Goal: Transaction & Acquisition: Book appointment/travel/reservation

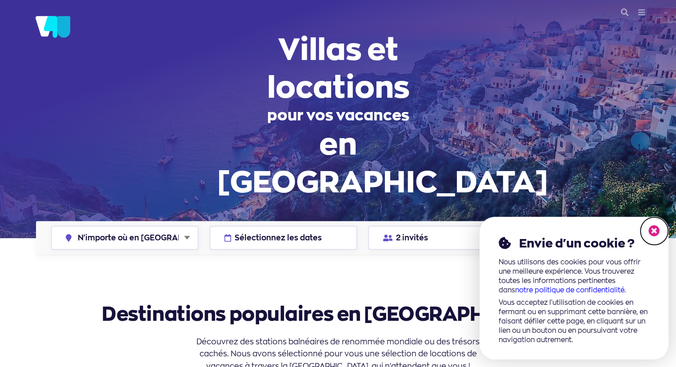
click at [656, 230] on icon at bounding box center [655, 231] width 12 height 12
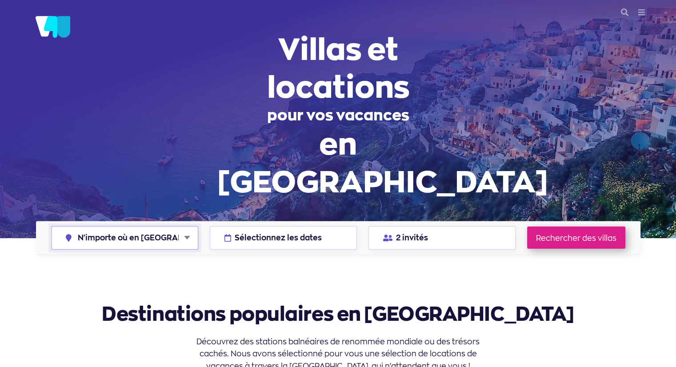
click at [159, 227] on select "N'importe où en Grèce Athènes Chalcidique Corfou Crète Céphalonie Milos Mykonos…" at bounding box center [125, 238] width 146 height 23
select select "crete"
click at [52, 227] on select "N'importe où en Grèce Athènes Chalcidique Corfou Crète Céphalonie Milos Mykonos…" at bounding box center [125, 238] width 146 height 23
click at [261, 233] on font "Sélectionnez les dates" at bounding box center [278, 238] width 87 height 10
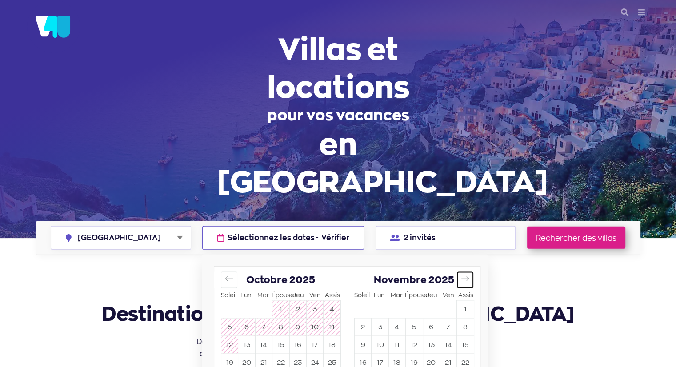
click at [467, 274] on icon "Avancez pour passer au mois suivant." at bounding box center [465, 278] width 8 height 8
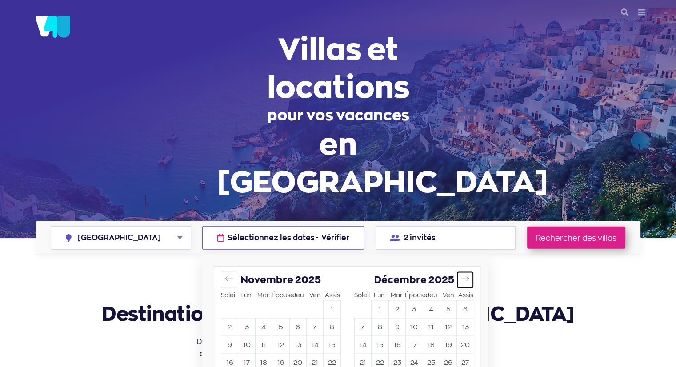
click at [467, 274] on icon "Avancez pour passer au mois suivant." at bounding box center [465, 278] width 8 height 8
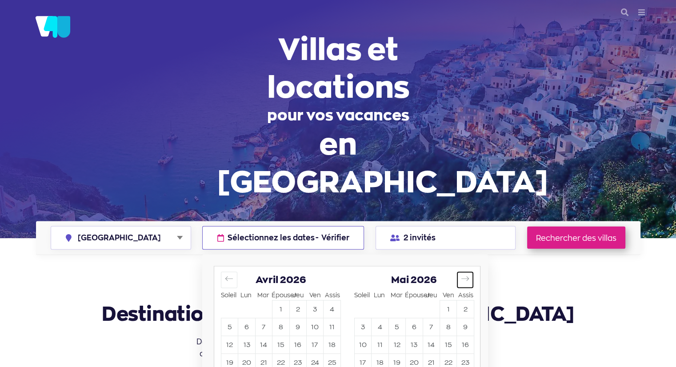
click at [468, 277] on icon "Avancez pour passer au mois suivant." at bounding box center [466, 279] width 8 height 4
click at [469, 274] on icon "Avancez pour passer au mois suivant." at bounding box center [465, 278] width 8 height 8
click at [470, 274] on icon "Avancez pour passer au mois suivant." at bounding box center [465, 278] width 8 height 8
click at [416, 323] on font "5" at bounding box center [414, 327] width 4 height 8
click at [281, 358] on font "19" at bounding box center [280, 362] width 7 height 8
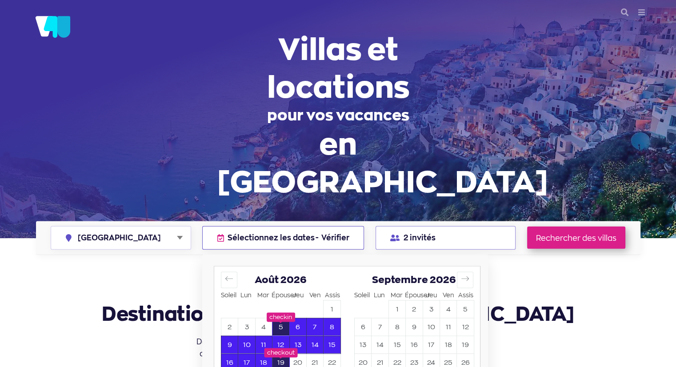
click at [431, 233] on font "2 invités" at bounding box center [419, 238] width 32 height 10
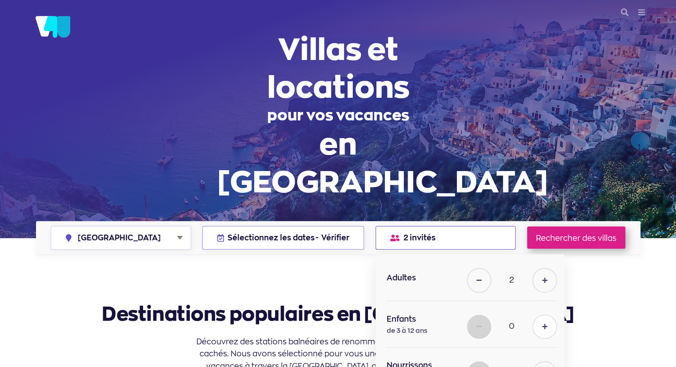
click at [549, 315] on button at bounding box center [545, 327] width 24 height 24
type input "1"
click at [542, 277] on icon at bounding box center [544, 280] width 5 height 6
type input "3"
click at [561, 233] on font "Rechercher des villas" at bounding box center [576, 237] width 80 height 9
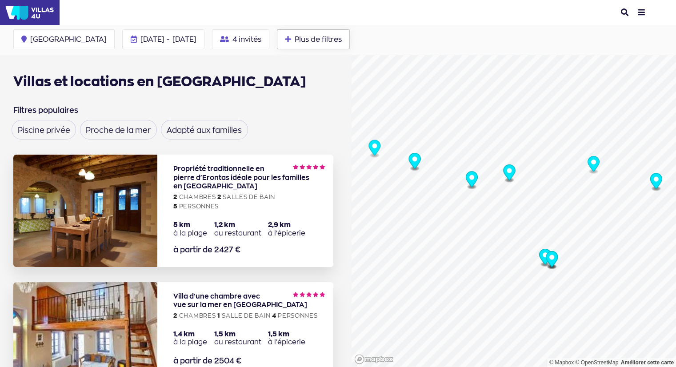
click at [295, 41] on font "Plus de filtres" at bounding box center [318, 39] width 47 height 9
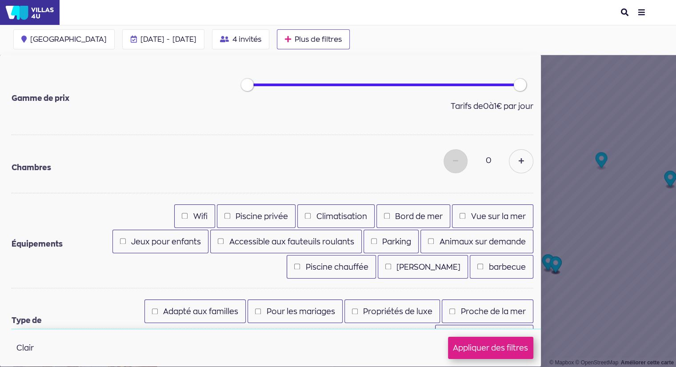
click at [256, 213] on font "Piscine privée" at bounding box center [262, 216] width 52 height 9
click at [230, 213] on input "Piscine privée" at bounding box center [228, 216] width 6 height 6
checkbox input "true"
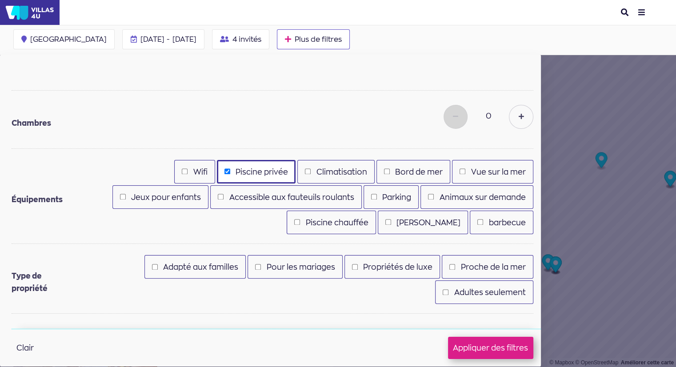
scroll to position [56, 0]
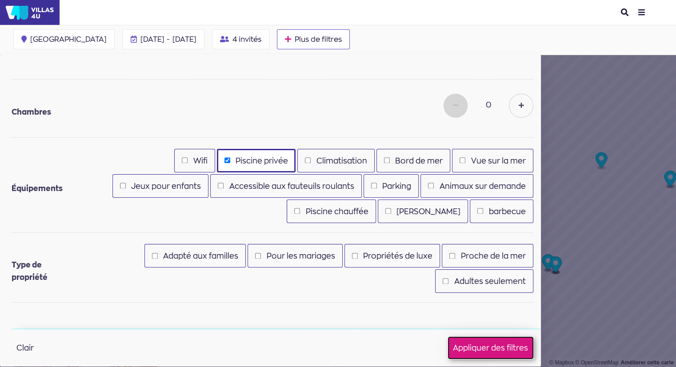
click at [491, 346] on font "Appliquer des filtres" at bounding box center [490, 347] width 75 height 9
checkbox input "false"
checkbox input "true"
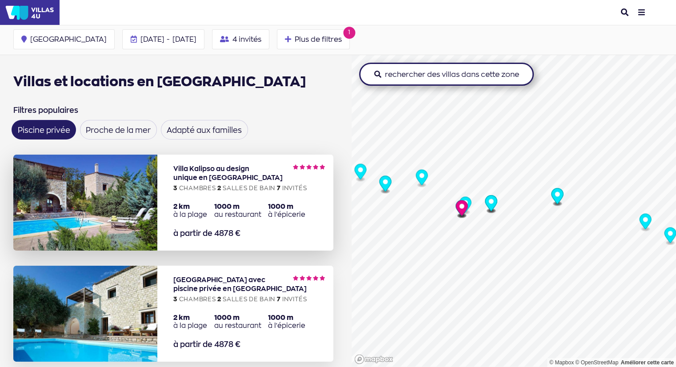
click at [142, 203] on img at bounding box center [85, 203] width 144 height 96
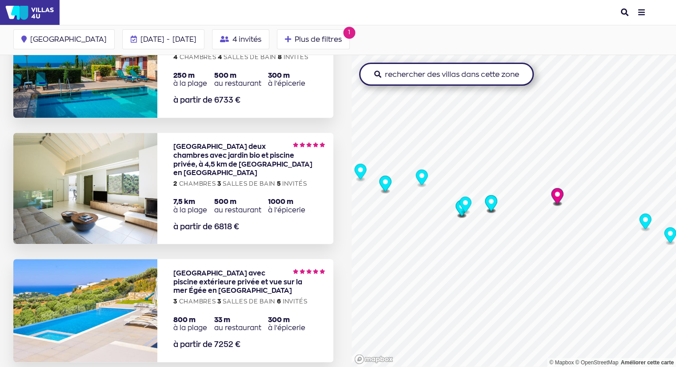
scroll to position [578, 0]
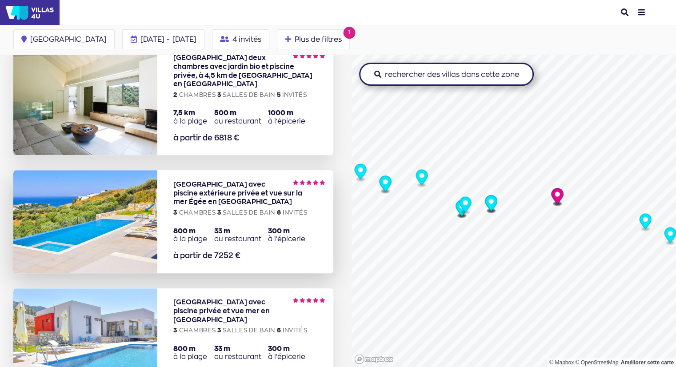
click at [133, 202] on img at bounding box center [85, 221] width 144 height 103
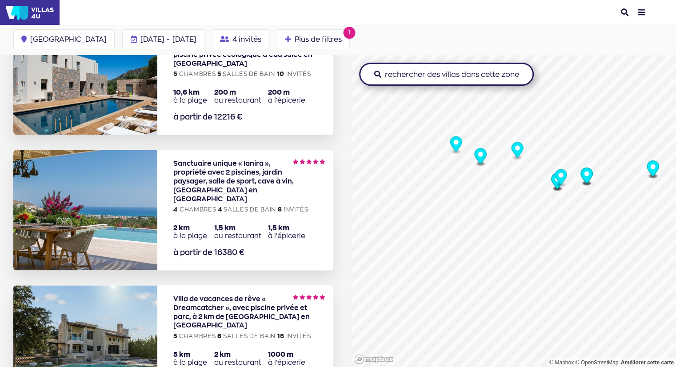
scroll to position [1067, 0]
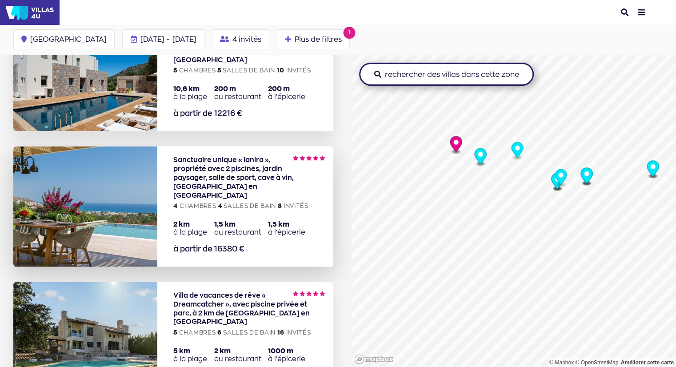
click at [100, 175] on img at bounding box center [85, 206] width 144 height 121
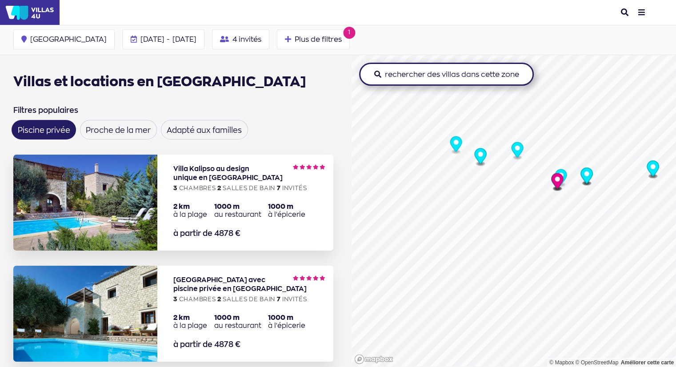
scroll to position [89, 0]
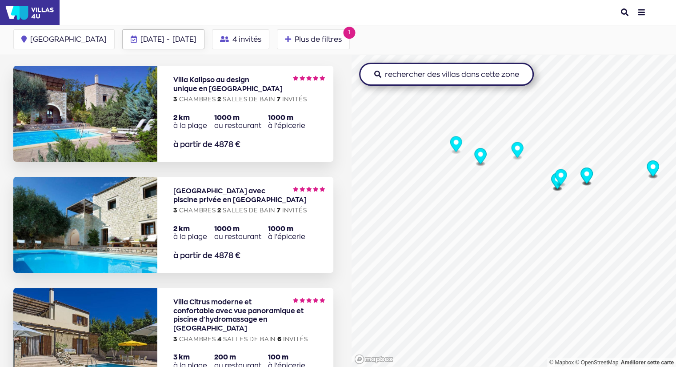
click at [141, 35] on font "05 août" at bounding box center [153, 39] width 24 height 9
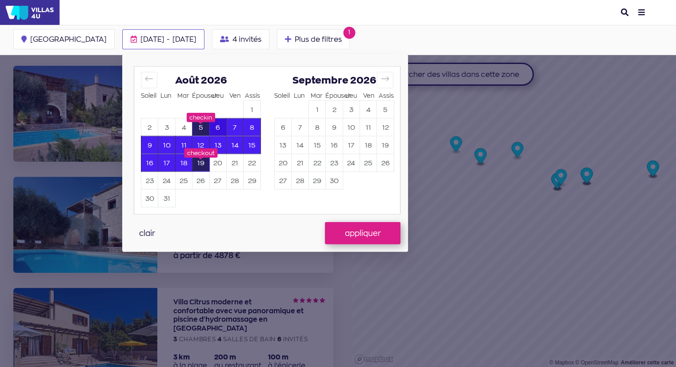
click at [216, 129] on font "6" at bounding box center [218, 127] width 4 height 8
click at [213, 159] on font "20" at bounding box center [217, 162] width 9 height 8
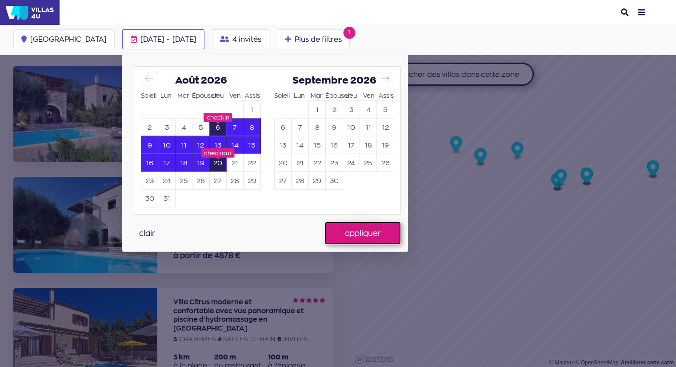
click at [325, 227] on button "appliquer" at bounding box center [363, 233] width 76 height 22
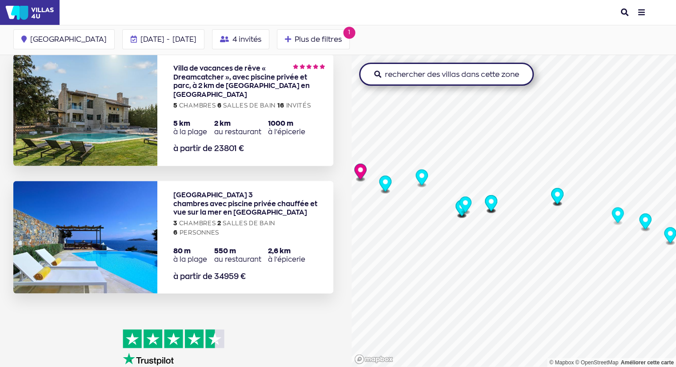
scroll to position [1423, 0]
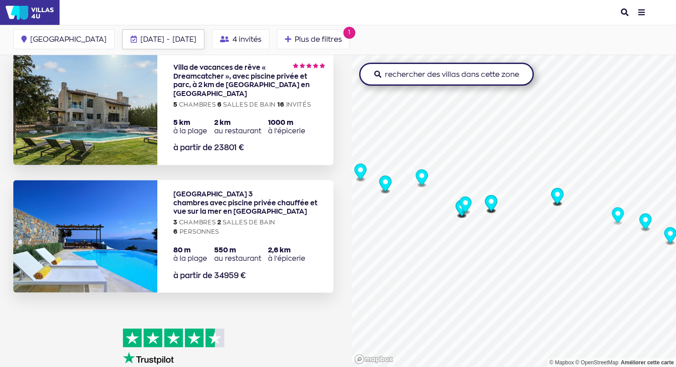
click at [167, 36] on font "-" at bounding box center [168, 39] width 3 height 9
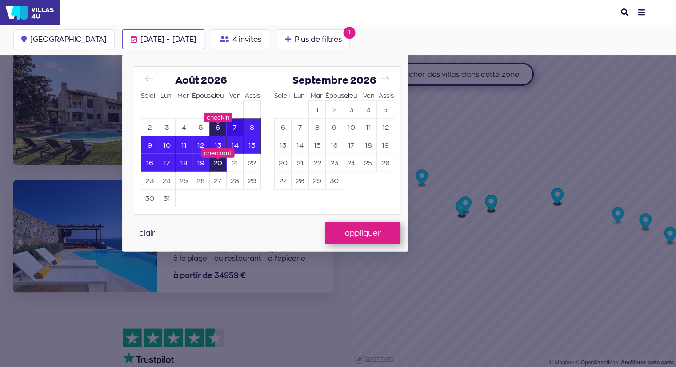
click at [227, 125] on button "7" at bounding box center [235, 127] width 16 height 17
click at [232, 162] on font "21" at bounding box center [235, 162] width 7 height 8
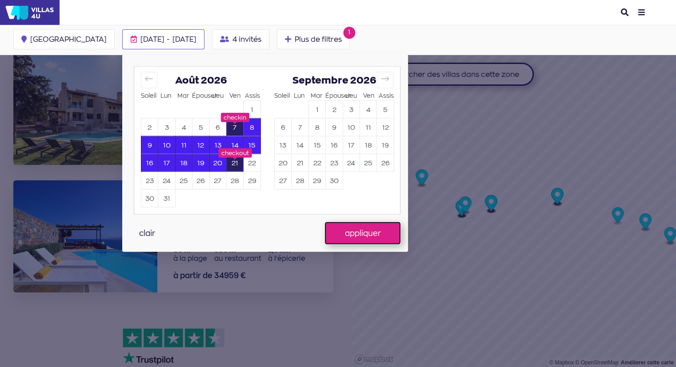
click at [345, 231] on font "appliquer" at bounding box center [363, 233] width 36 height 9
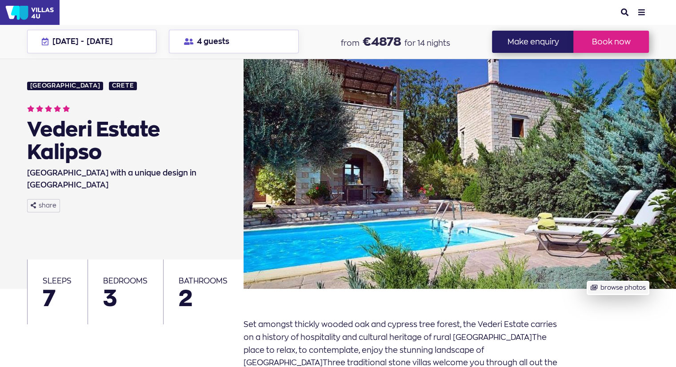
click at [624, 292] on button "browse photos" at bounding box center [618, 288] width 62 height 14
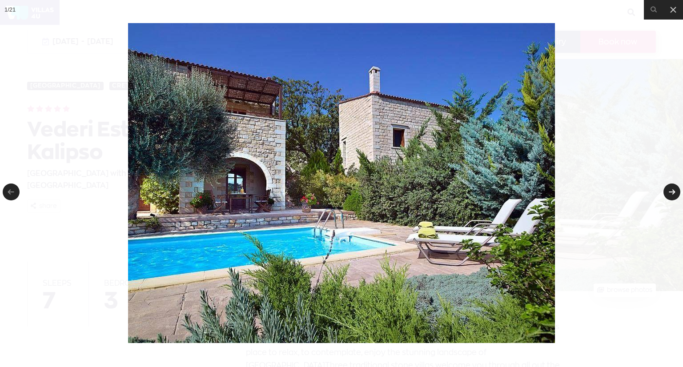
click at [671, 189] on link at bounding box center [671, 192] width 17 height 17
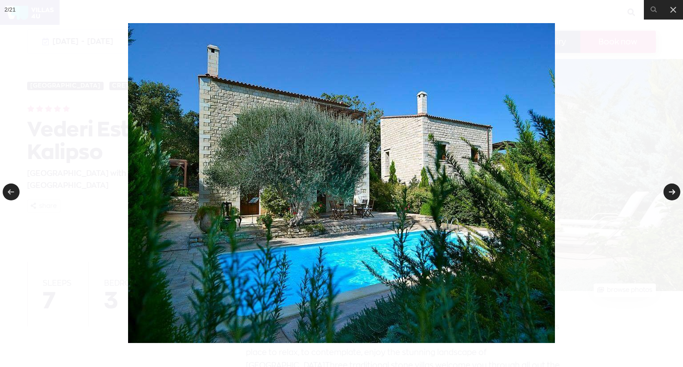
click at [671, 189] on link at bounding box center [671, 192] width 17 height 17
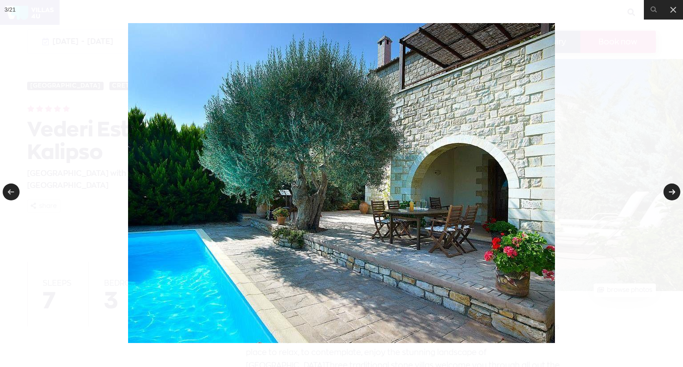
click at [671, 189] on link at bounding box center [671, 192] width 17 height 17
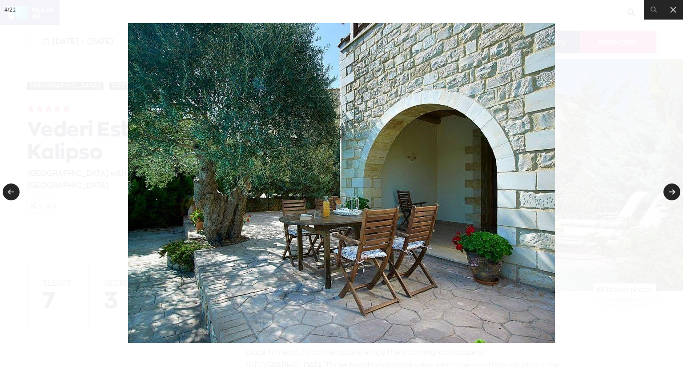
click at [671, 189] on link at bounding box center [671, 192] width 17 height 17
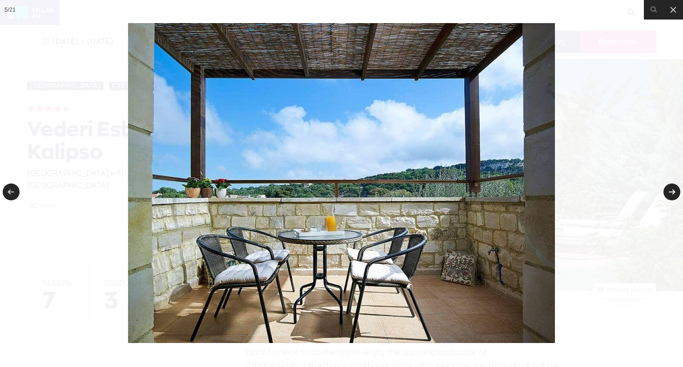
click at [671, 189] on link at bounding box center [671, 192] width 17 height 17
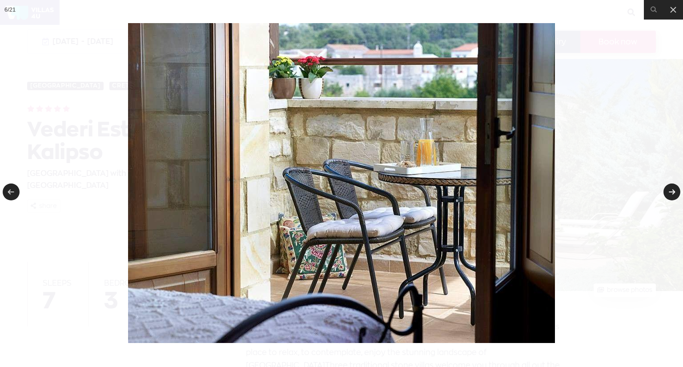
click at [671, 189] on link at bounding box center [671, 192] width 17 height 17
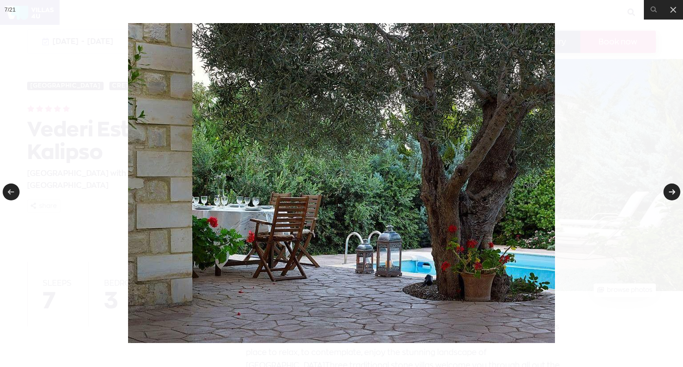
click at [671, 189] on link at bounding box center [671, 192] width 17 height 17
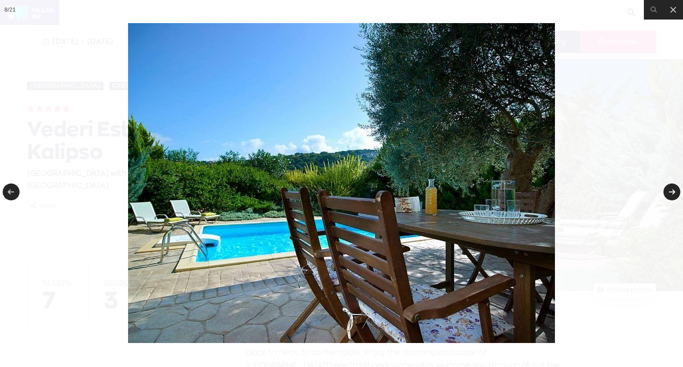
click at [671, 189] on link at bounding box center [671, 192] width 17 height 17
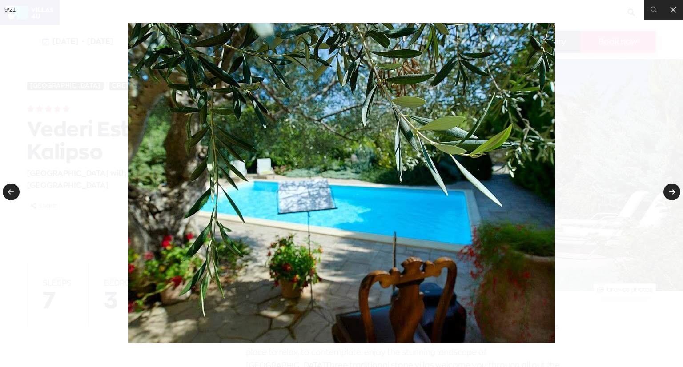
click at [671, 189] on link at bounding box center [671, 192] width 17 height 17
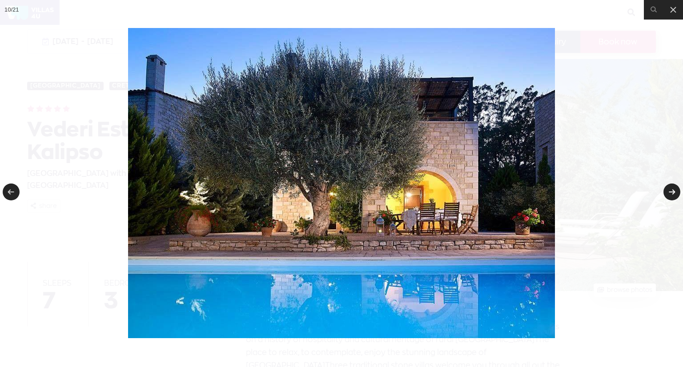
click at [671, 189] on link at bounding box center [671, 192] width 17 height 17
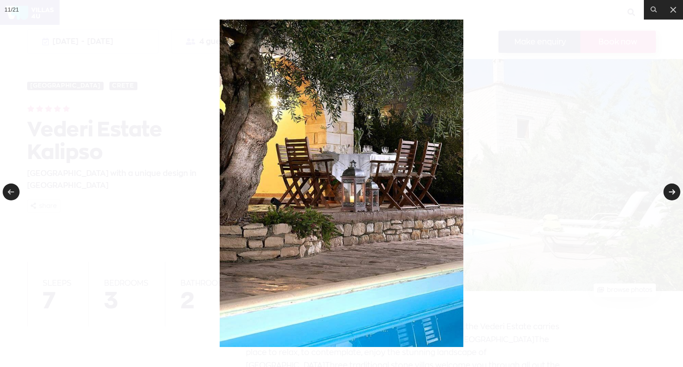
click at [671, 189] on link at bounding box center [671, 192] width 17 height 17
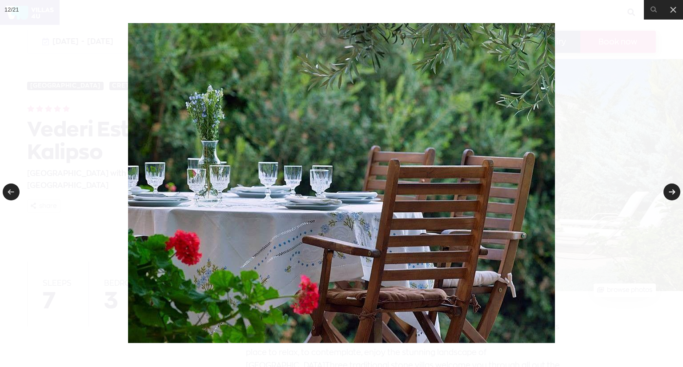
click at [671, 189] on link at bounding box center [671, 192] width 17 height 17
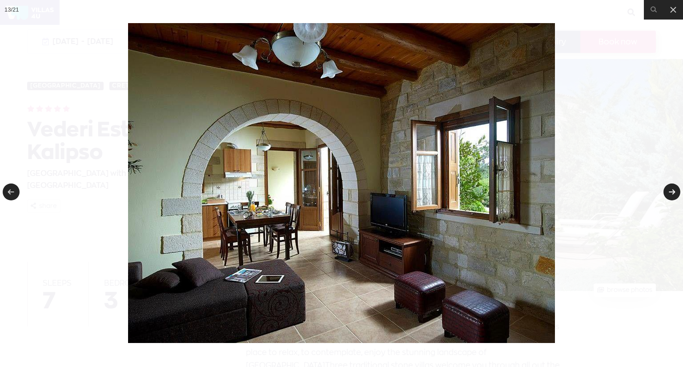
click at [671, 189] on link at bounding box center [671, 192] width 17 height 17
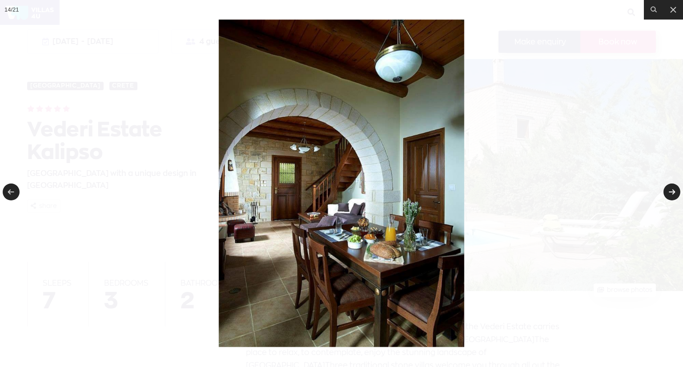
click at [671, 189] on link at bounding box center [671, 192] width 17 height 17
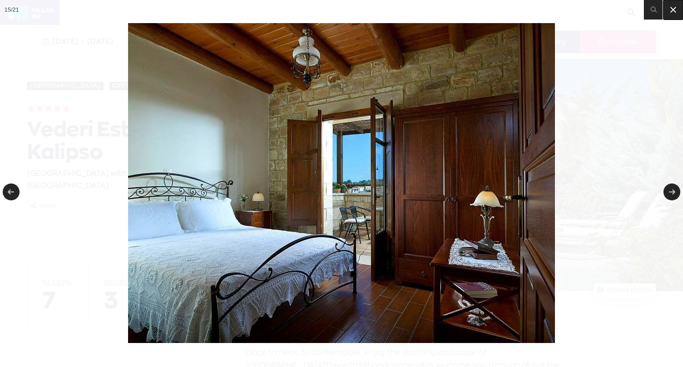
click at [675, 11] on icon at bounding box center [673, 9] width 11 height 11
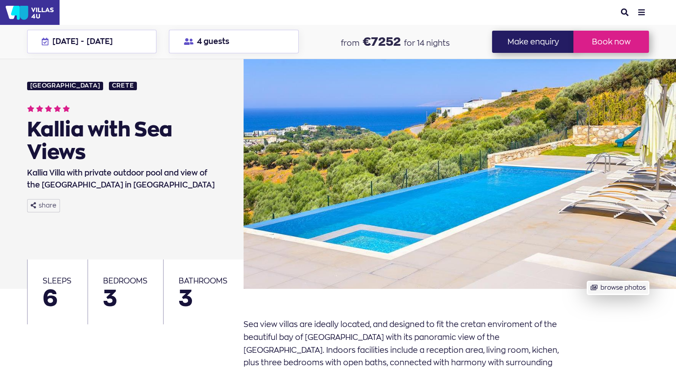
click at [635, 288] on button "browse photos" at bounding box center [618, 288] width 62 height 14
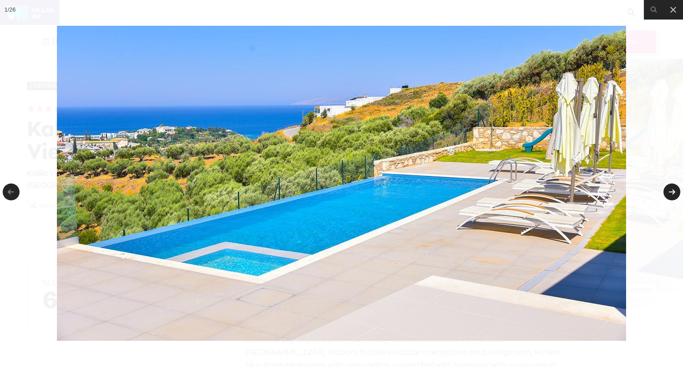
click at [674, 190] on link at bounding box center [671, 192] width 17 height 17
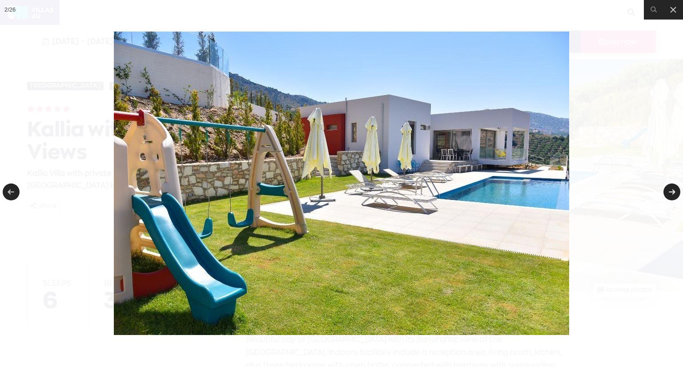
click at [674, 190] on link at bounding box center [671, 192] width 17 height 17
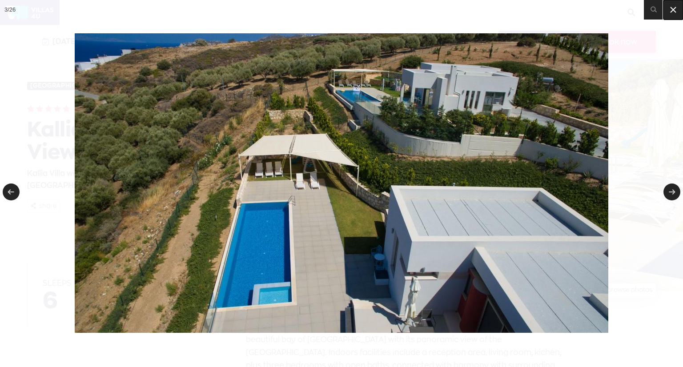
click at [676, 7] on icon at bounding box center [673, 9] width 11 height 11
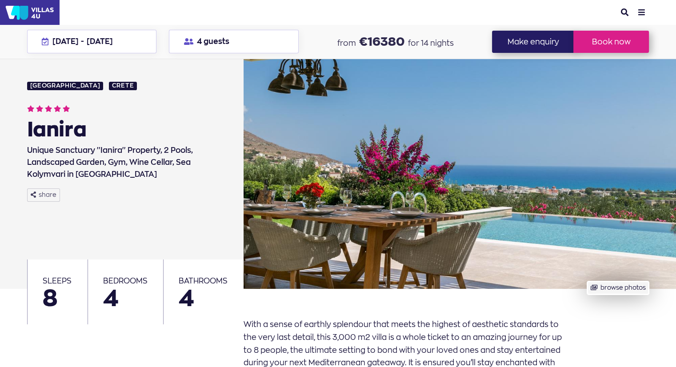
click at [605, 292] on button "browse photos" at bounding box center [618, 288] width 62 height 14
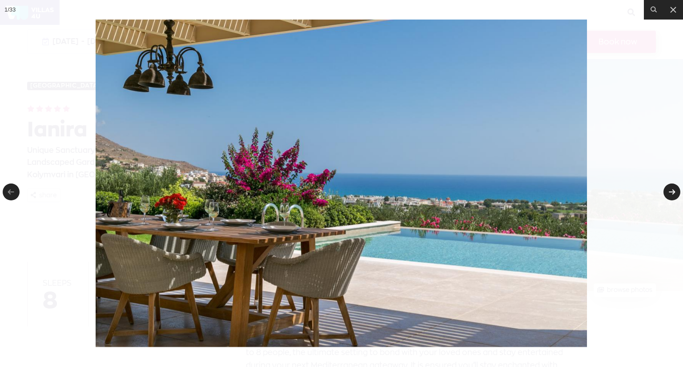
click at [672, 189] on link at bounding box center [671, 192] width 17 height 17
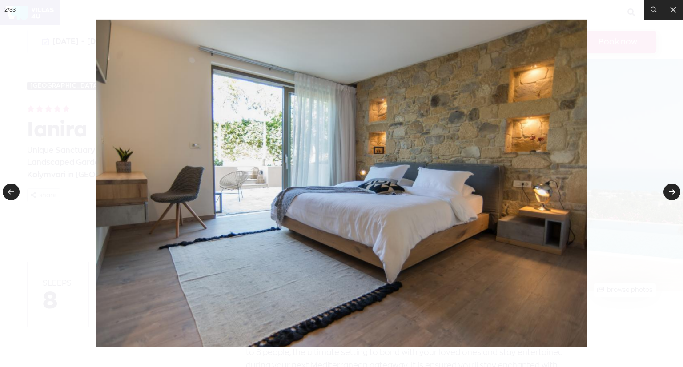
click at [672, 189] on link at bounding box center [671, 192] width 17 height 17
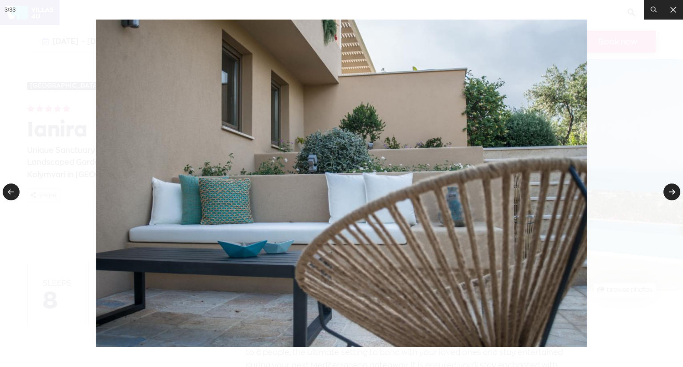
click at [672, 189] on link at bounding box center [671, 192] width 17 height 17
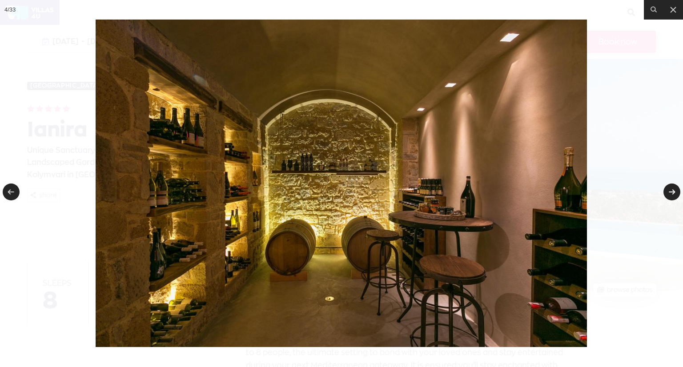
click at [672, 189] on link at bounding box center [671, 192] width 17 height 17
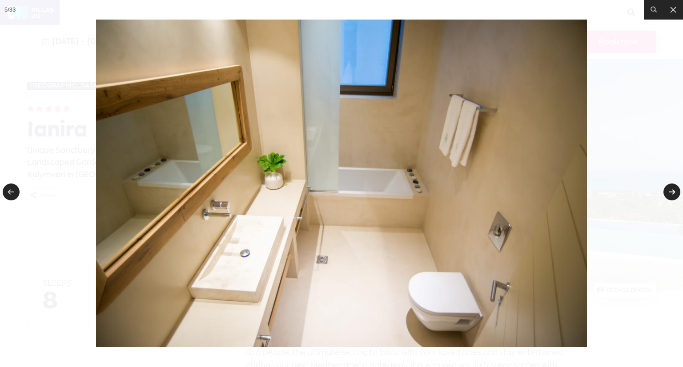
click at [672, 189] on link at bounding box center [671, 192] width 17 height 17
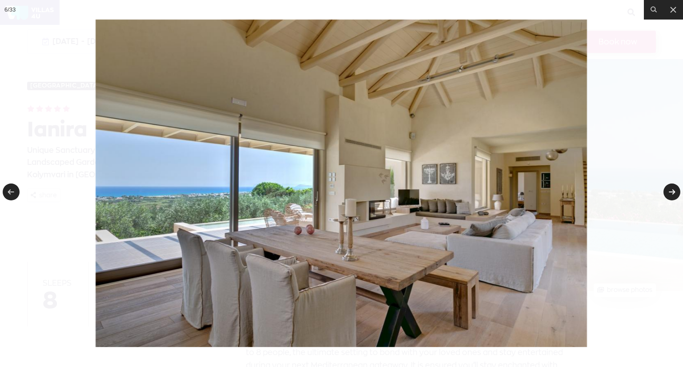
click at [672, 189] on link at bounding box center [671, 192] width 17 height 17
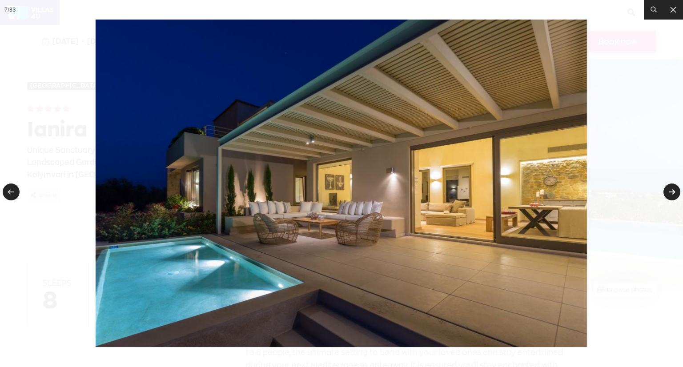
click at [672, 189] on link at bounding box center [671, 192] width 17 height 17
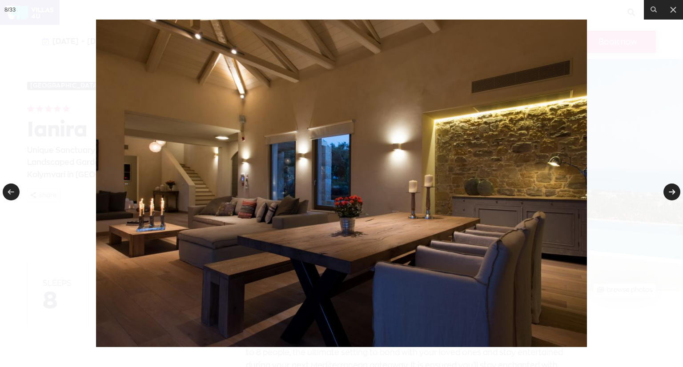
click at [672, 189] on link at bounding box center [671, 192] width 17 height 17
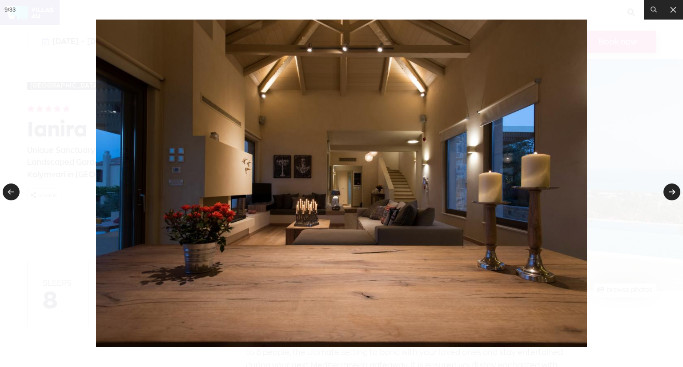
click at [672, 189] on link at bounding box center [671, 192] width 17 height 17
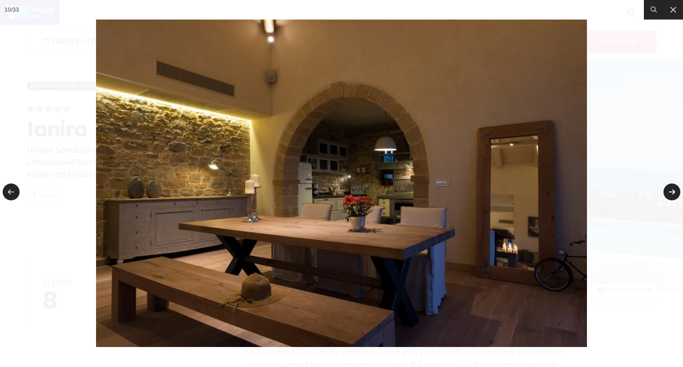
click at [672, 189] on link at bounding box center [671, 192] width 17 height 17
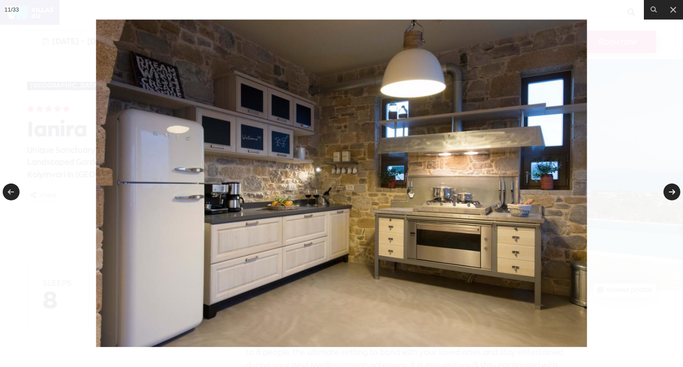
click at [672, 189] on link at bounding box center [671, 192] width 17 height 17
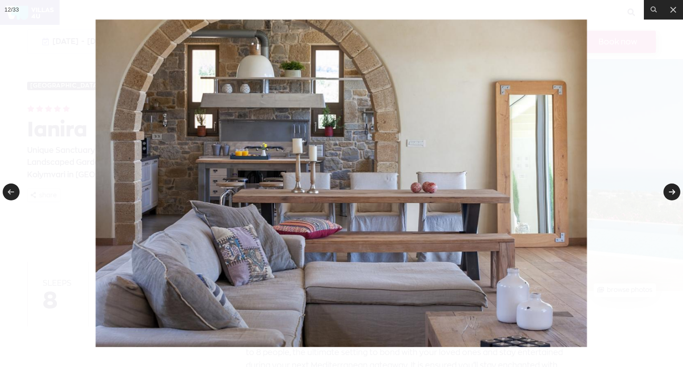
click at [672, 189] on link at bounding box center [671, 192] width 17 height 17
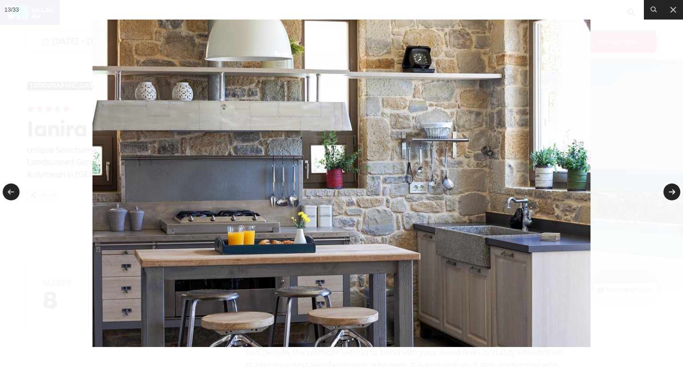
click at [672, 189] on link at bounding box center [671, 192] width 17 height 17
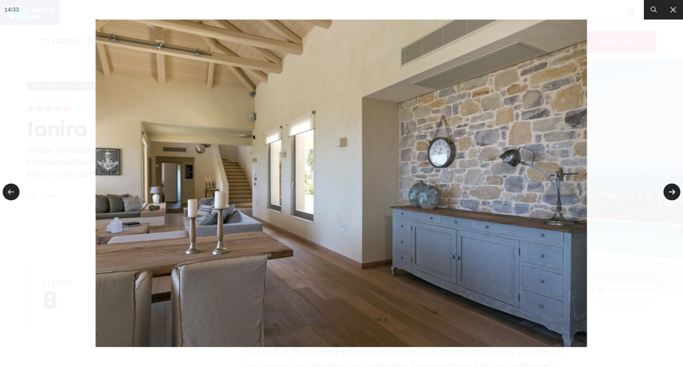
click at [672, 189] on link at bounding box center [671, 192] width 17 height 17
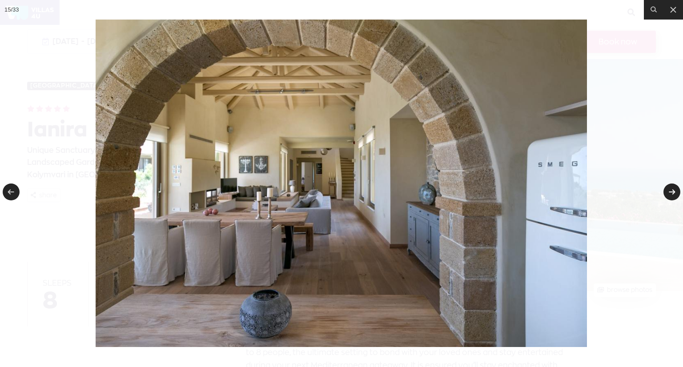
click at [672, 189] on link at bounding box center [671, 192] width 17 height 17
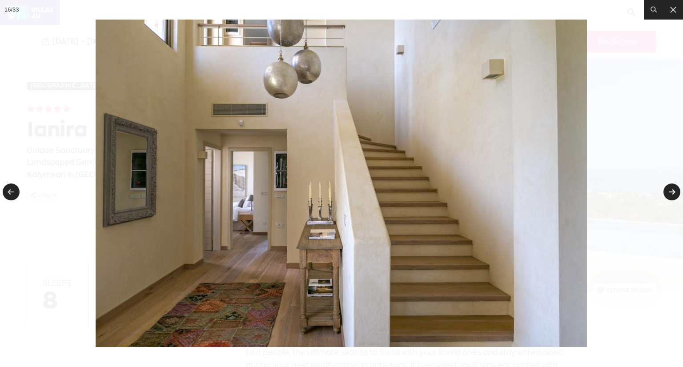
click at [672, 189] on link at bounding box center [671, 192] width 17 height 17
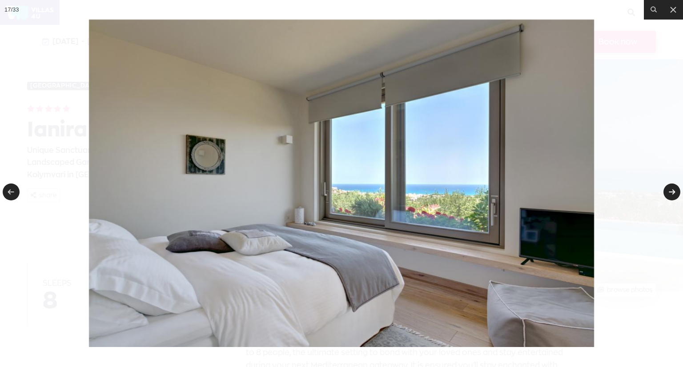
click at [672, 189] on link at bounding box center [671, 192] width 17 height 17
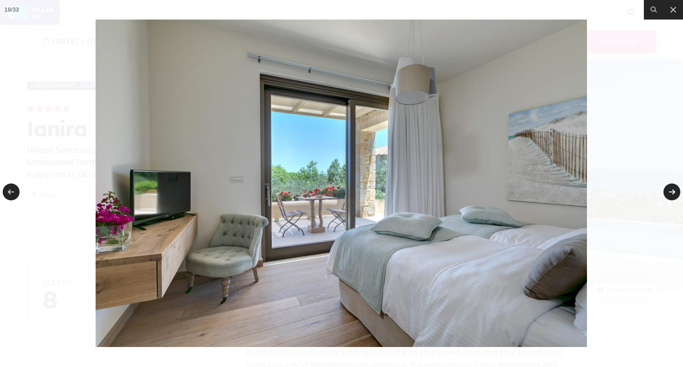
click at [672, 189] on link at bounding box center [671, 192] width 17 height 17
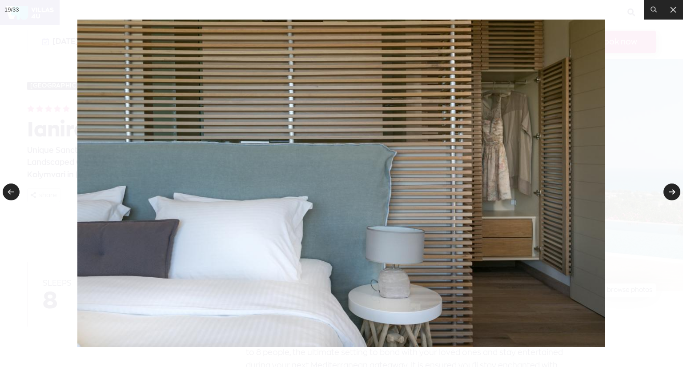
click at [672, 189] on link at bounding box center [671, 192] width 17 height 17
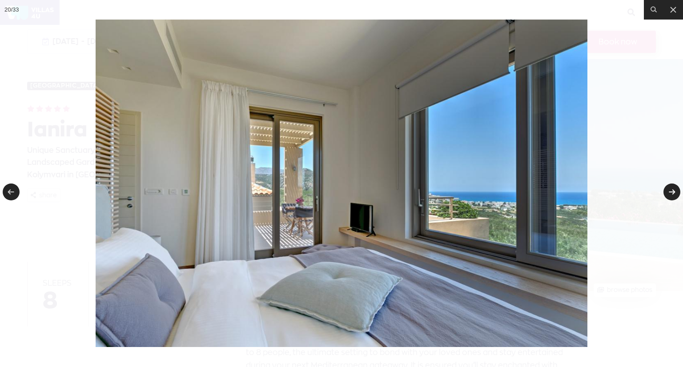
click at [672, 189] on link at bounding box center [671, 192] width 17 height 17
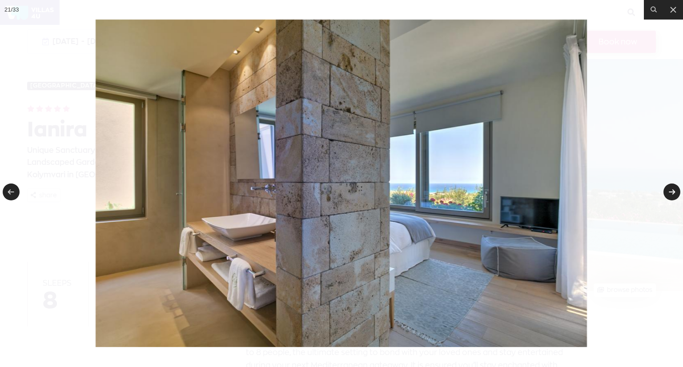
click at [672, 189] on link at bounding box center [671, 192] width 17 height 17
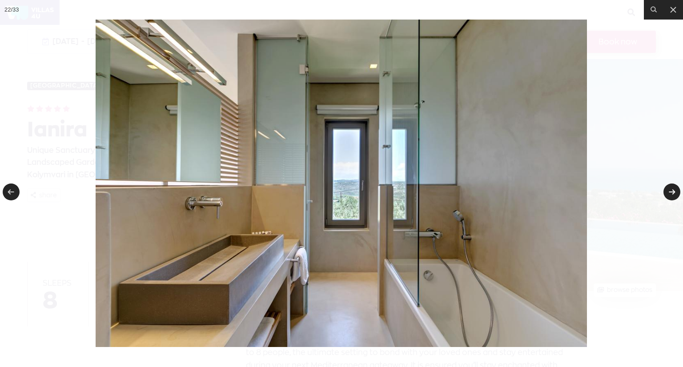
click at [672, 189] on link at bounding box center [671, 192] width 17 height 17
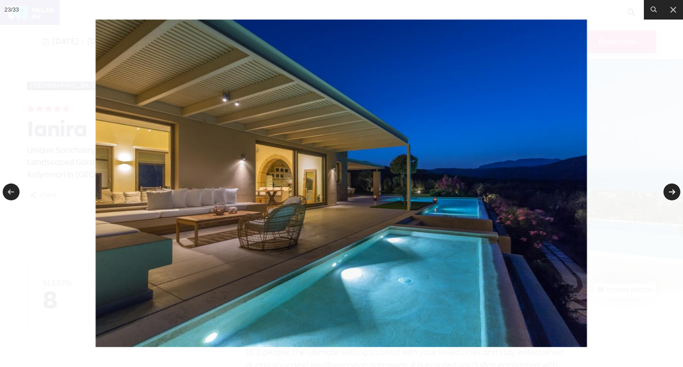
click at [672, 189] on link at bounding box center [671, 192] width 17 height 17
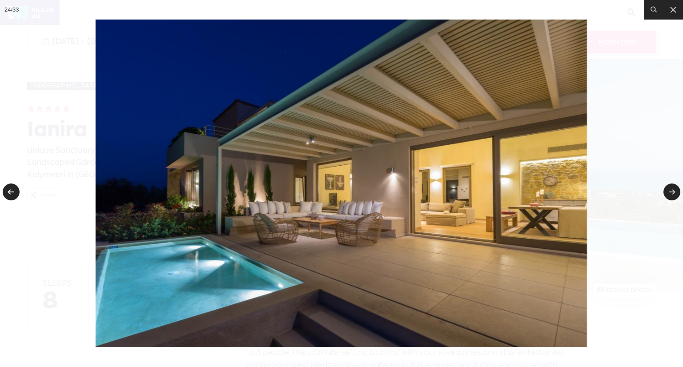
click at [10, 184] on link at bounding box center [11, 192] width 17 height 17
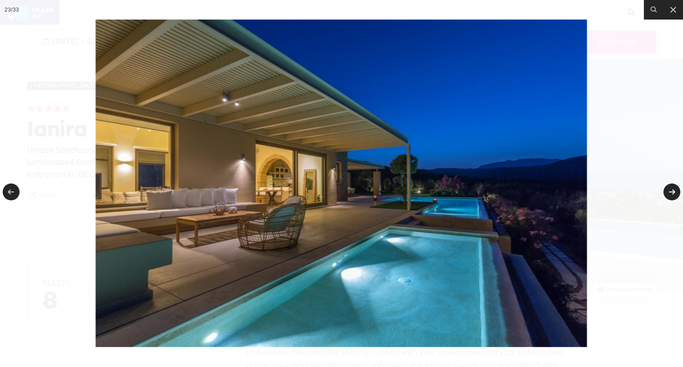
click at [673, 193] on link at bounding box center [671, 192] width 17 height 17
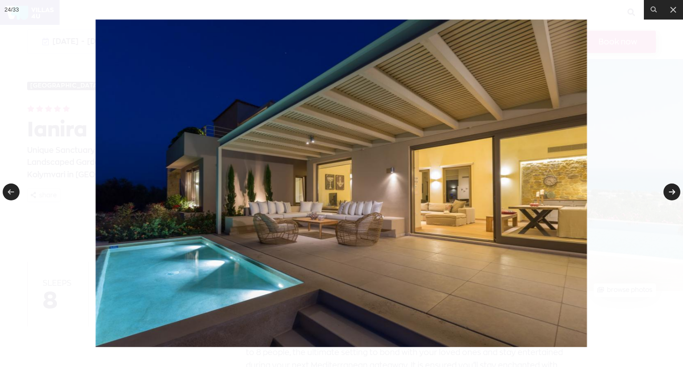
click at [673, 193] on link at bounding box center [671, 192] width 17 height 17
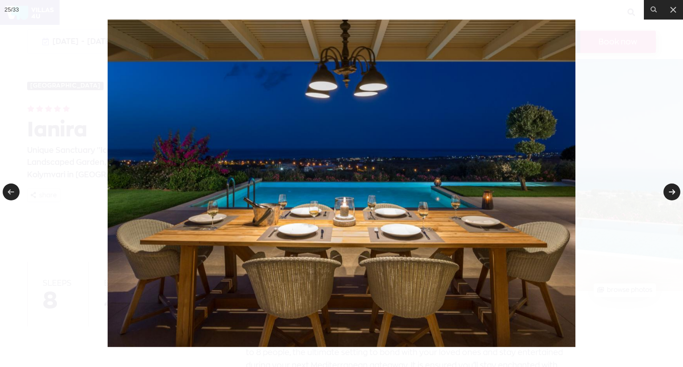
click at [673, 193] on link at bounding box center [671, 192] width 17 height 17
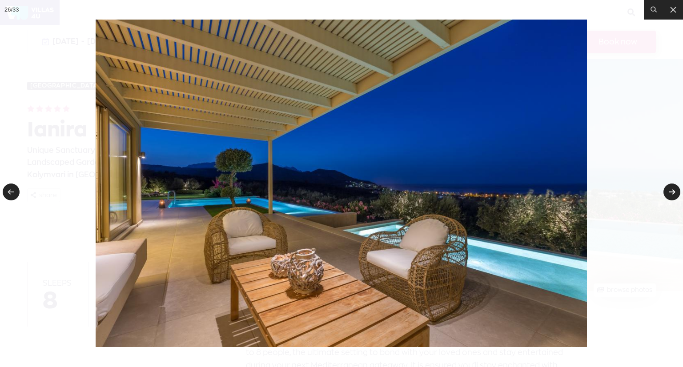
click at [673, 193] on link at bounding box center [671, 192] width 17 height 17
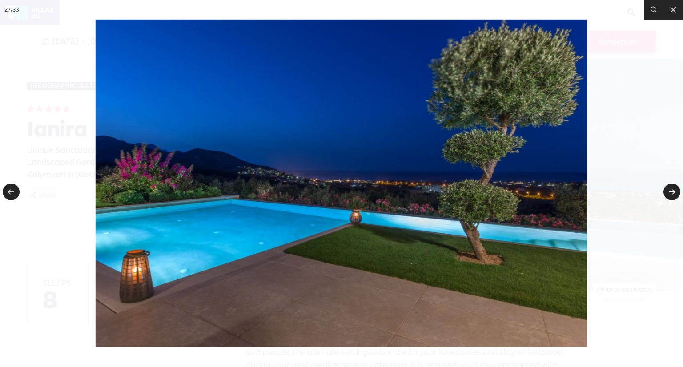
click at [673, 193] on link at bounding box center [671, 192] width 17 height 17
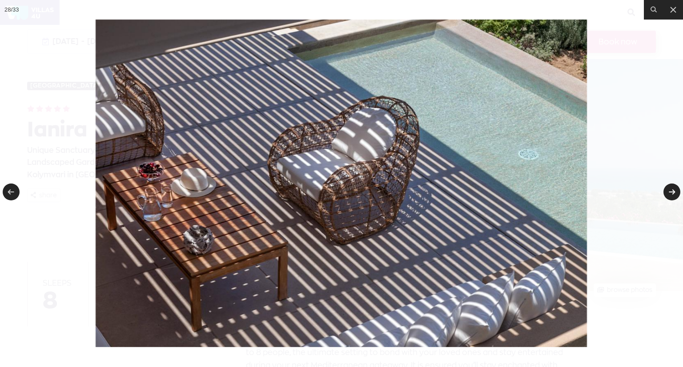
click at [673, 193] on link at bounding box center [671, 192] width 17 height 17
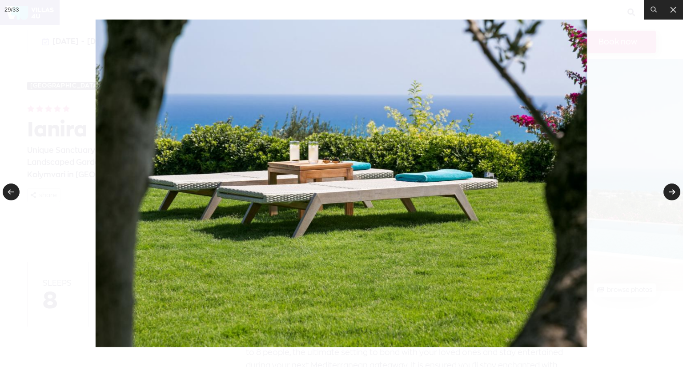
click at [673, 193] on link at bounding box center [671, 192] width 17 height 17
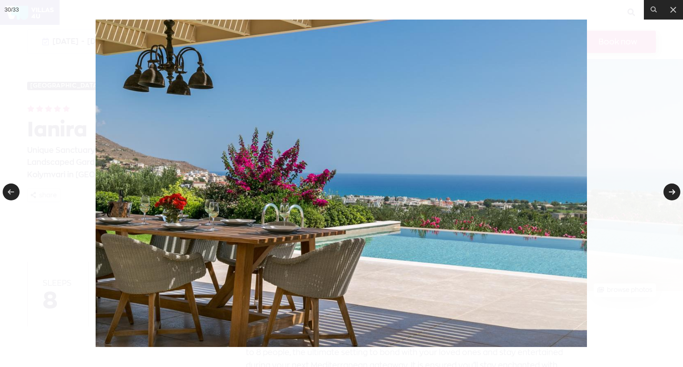
click at [673, 193] on link at bounding box center [671, 192] width 17 height 17
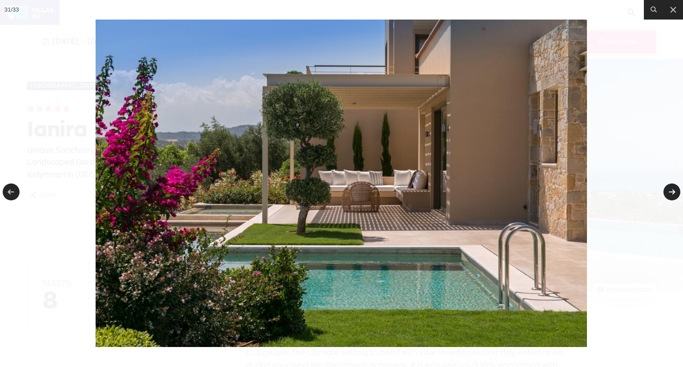
click at [673, 193] on link at bounding box center [671, 192] width 17 height 17
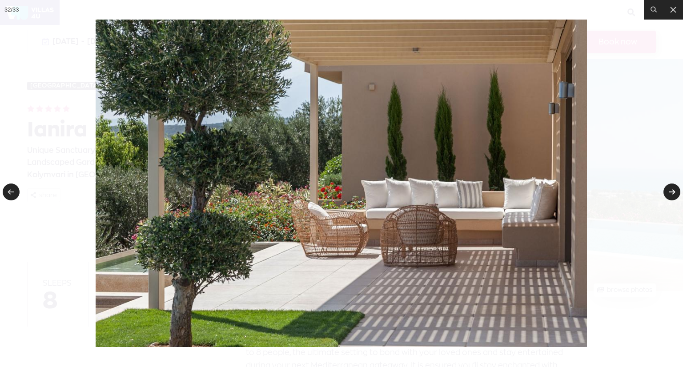
click at [673, 193] on link at bounding box center [671, 192] width 17 height 17
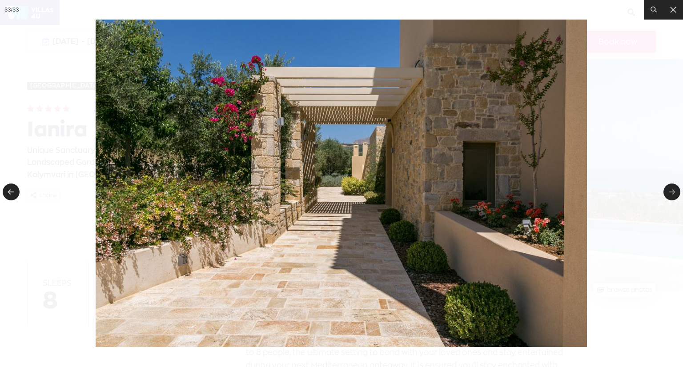
click at [673, 193] on link at bounding box center [671, 192] width 17 height 17
click at [675, 11] on icon at bounding box center [673, 9] width 11 height 11
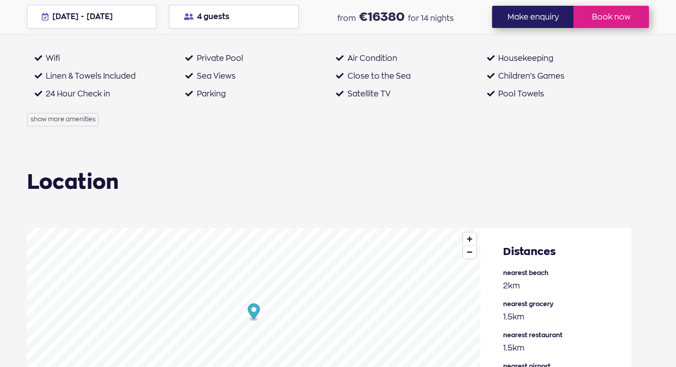
scroll to position [1334, 0]
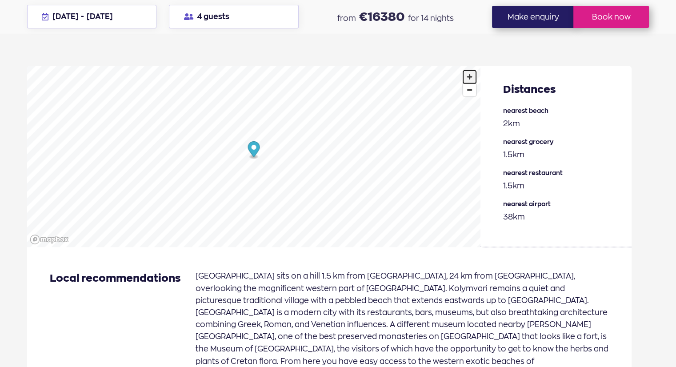
click at [473, 79] on span "Zoom in" at bounding box center [469, 76] width 13 height 13
click at [471, 83] on span "Zoom in" at bounding box center [469, 76] width 13 height 13
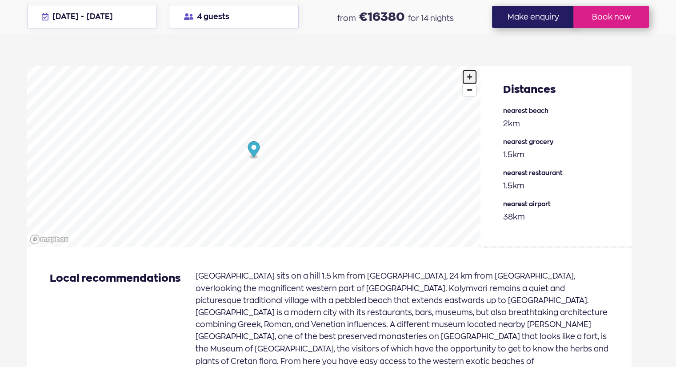
click at [470, 81] on span "Zoom in" at bounding box center [469, 76] width 13 height 13
click at [471, 95] on span "Zoom out" at bounding box center [469, 90] width 13 height 12
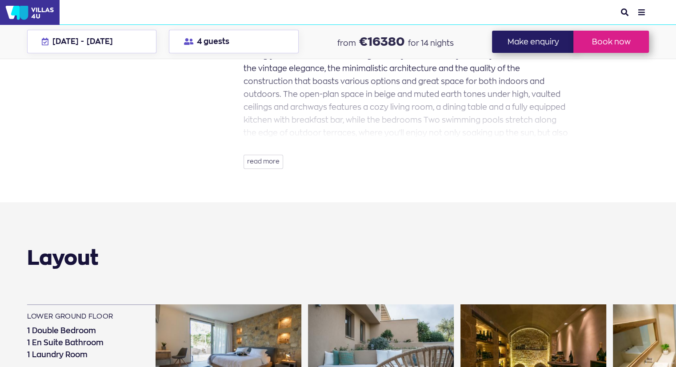
scroll to position [0, 0]
